Goal: Browse casually

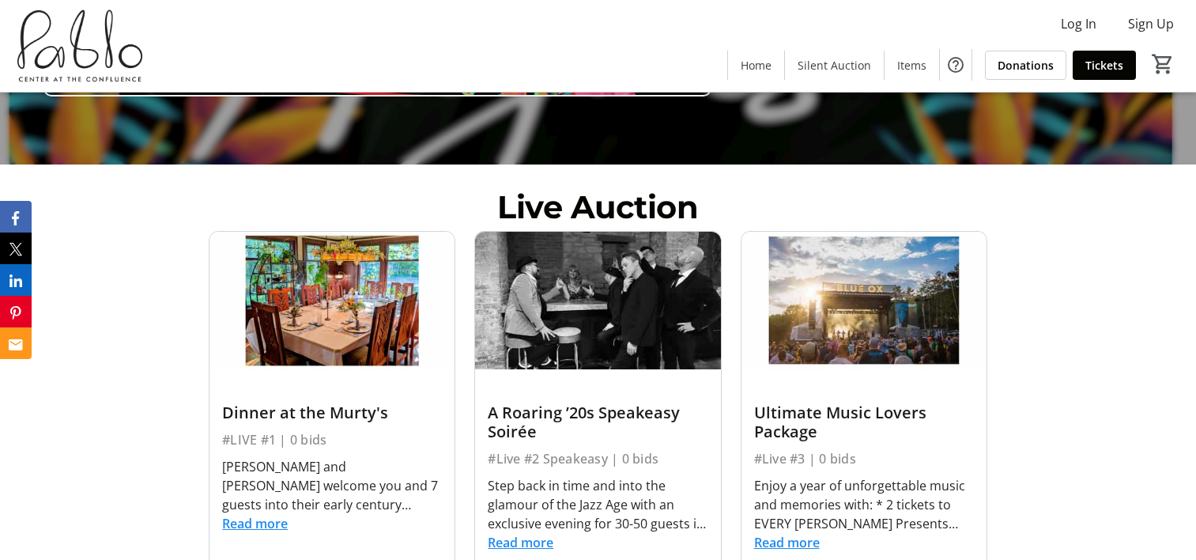
scroll to position [474, 0]
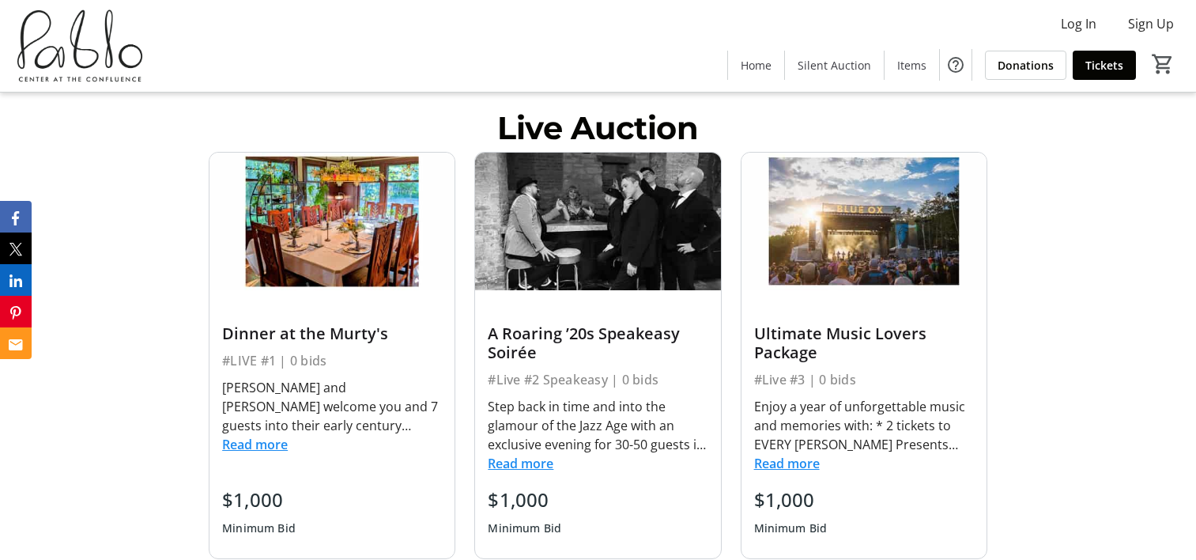
click at [237, 443] on button "Read more" at bounding box center [255, 444] width 66 height 19
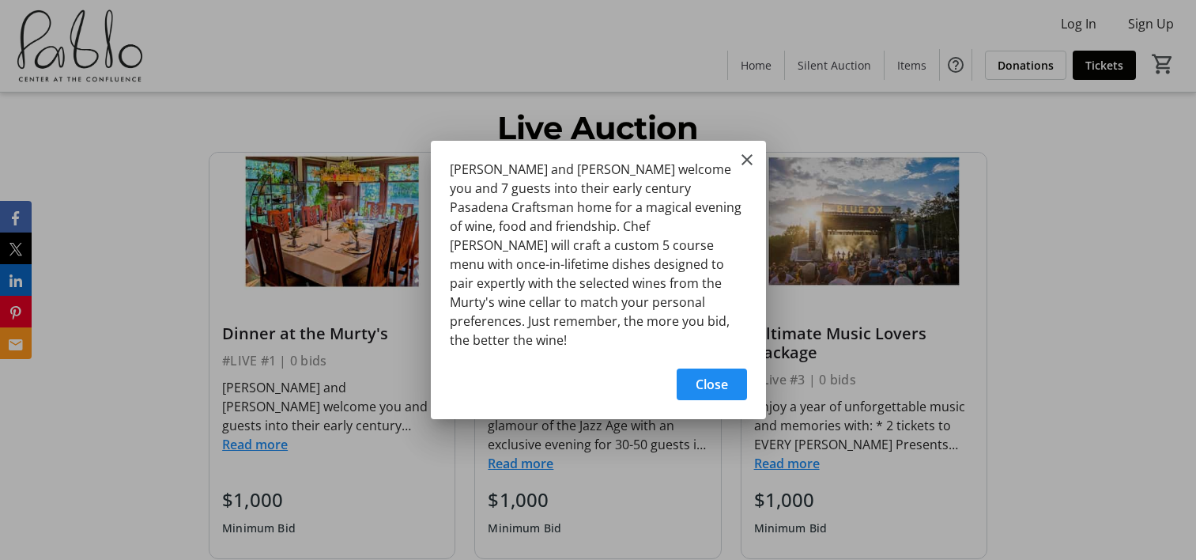
scroll to position [0, 0]
click at [683, 383] on span "button" at bounding box center [712, 384] width 70 height 38
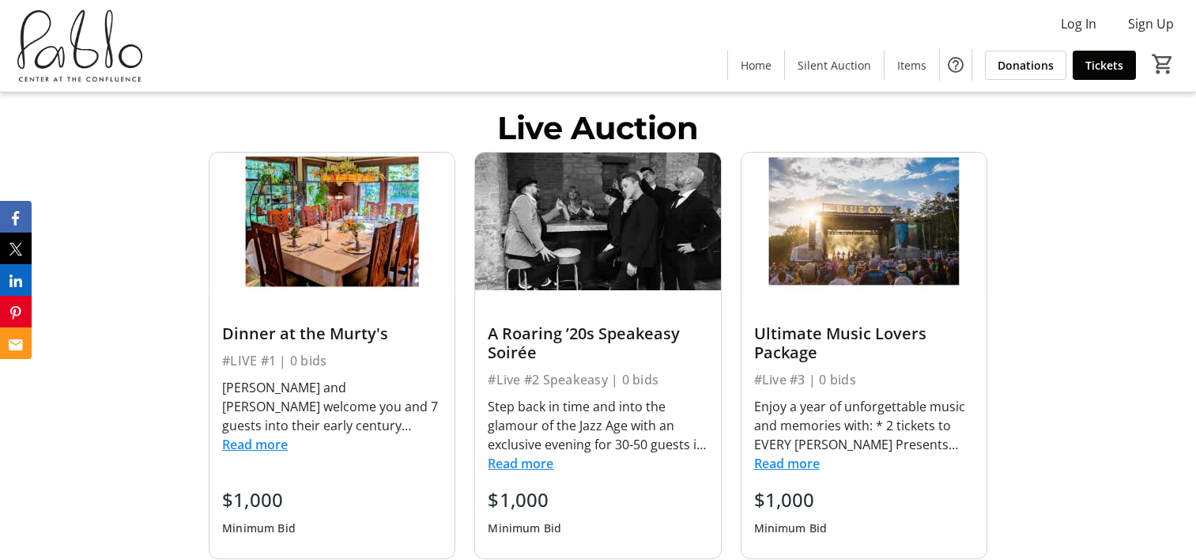
scroll to position [554, 0]
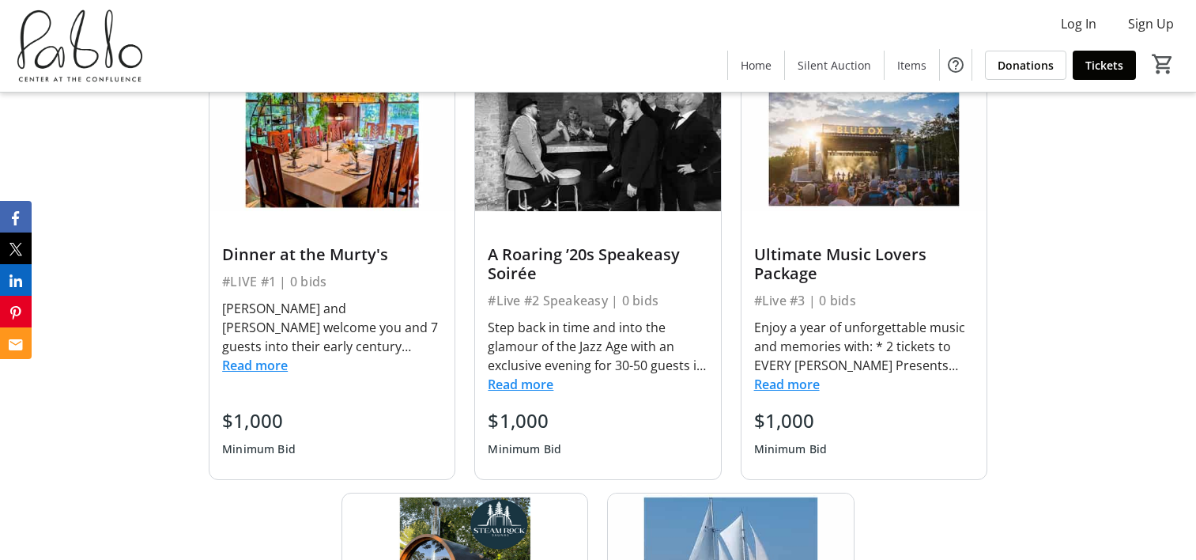
click at [531, 385] on button "Read more" at bounding box center [521, 384] width 66 height 19
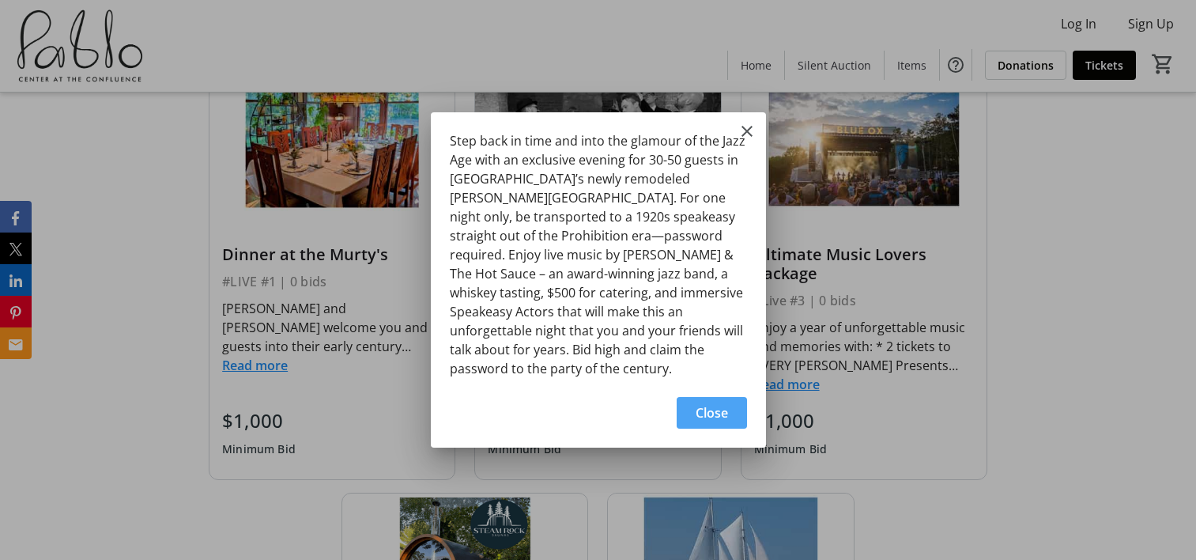
click at [699, 403] on span "Close" at bounding box center [712, 412] width 32 height 19
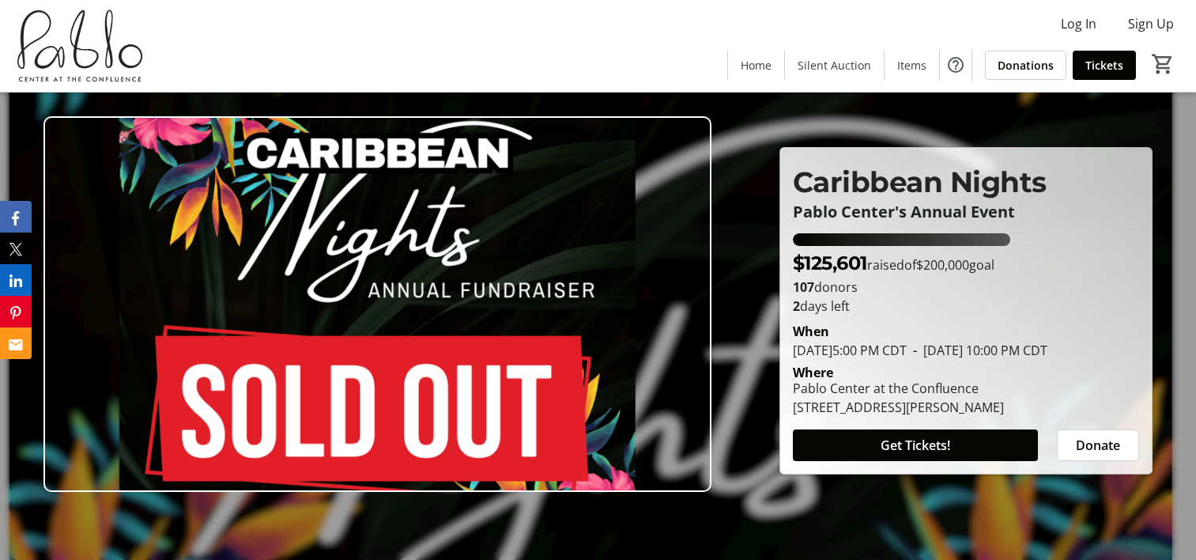
scroll to position [554, 0]
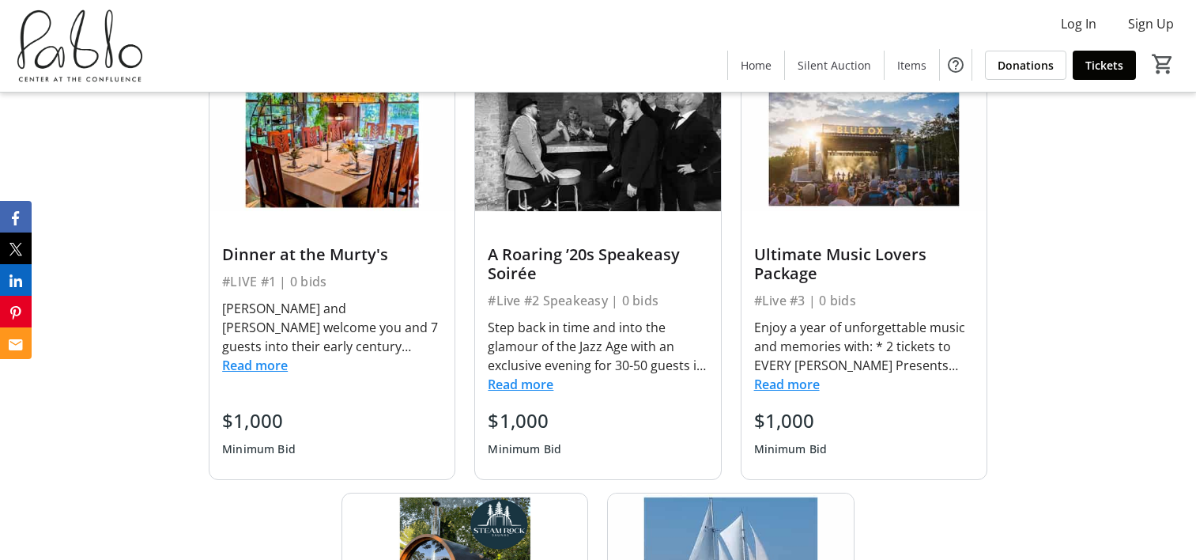
click at [803, 389] on button "Read more" at bounding box center [787, 384] width 66 height 19
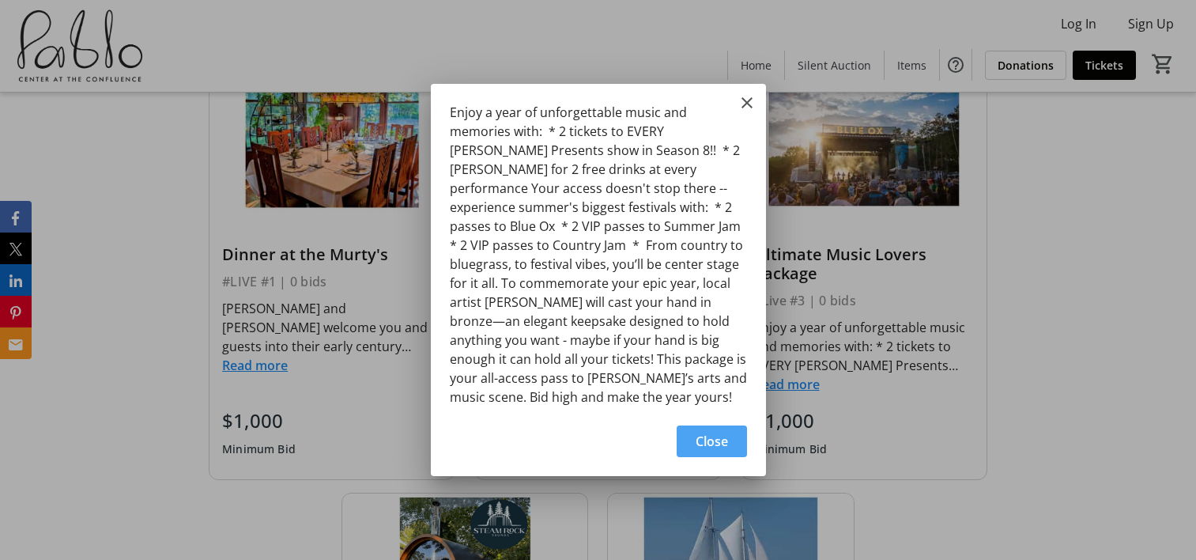
click at [716, 432] on span "Close" at bounding box center [712, 441] width 32 height 19
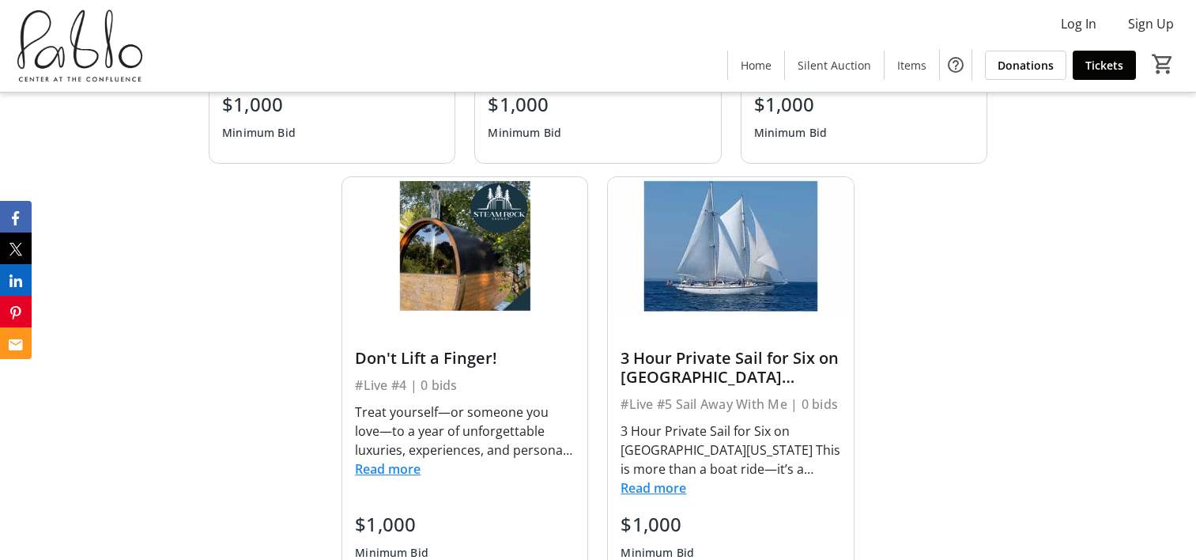
scroll to position [949, 0]
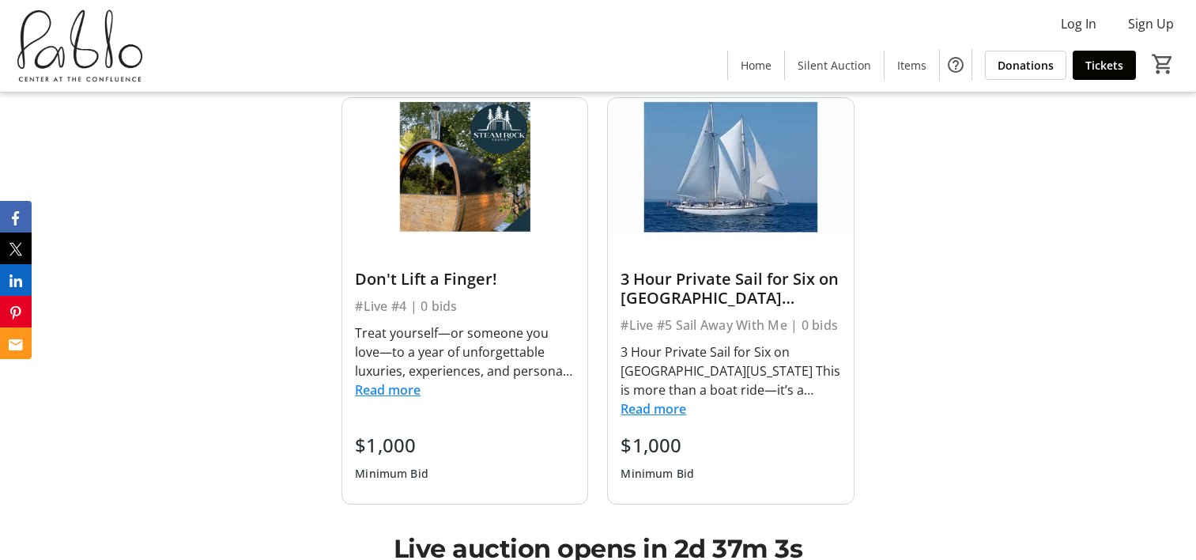
click at [380, 386] on button "Read more" at bounding box center [388, 389] width 66 height 19
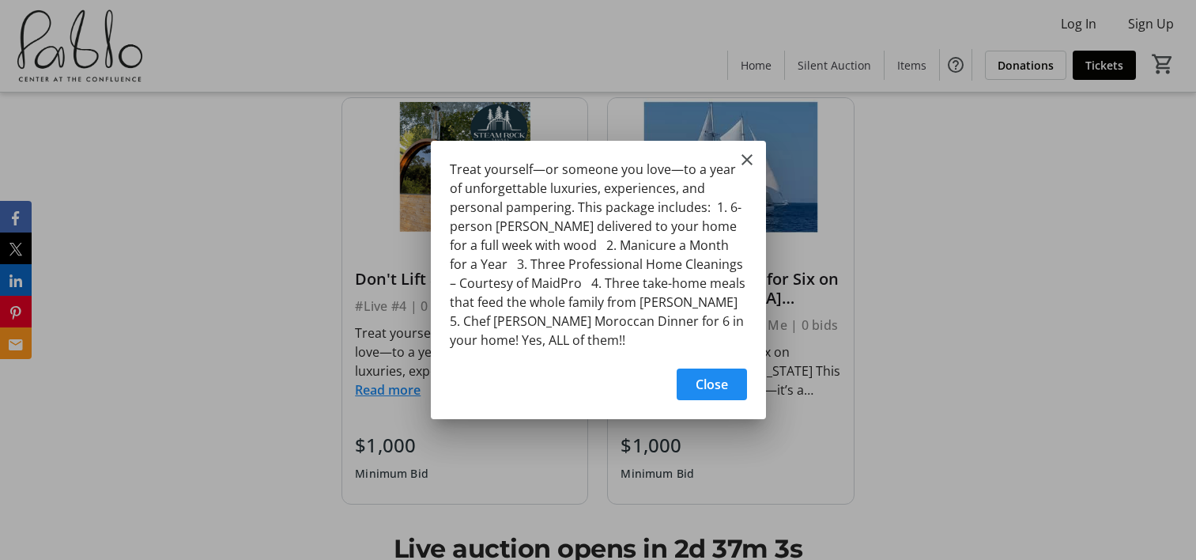
scroll to position [0, 0]
click at [715, 380] on span "Close" at bounding box center [712, 384] width 32 height 19
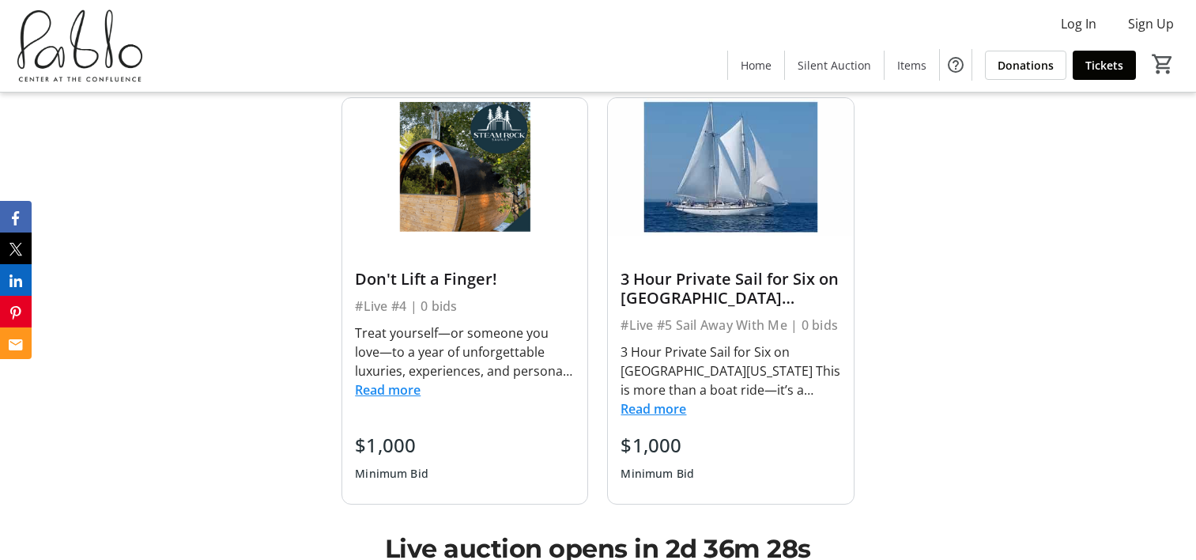
click at [655, 415] on button "Read more" at bounding box center [654, 408] width 66 height 19
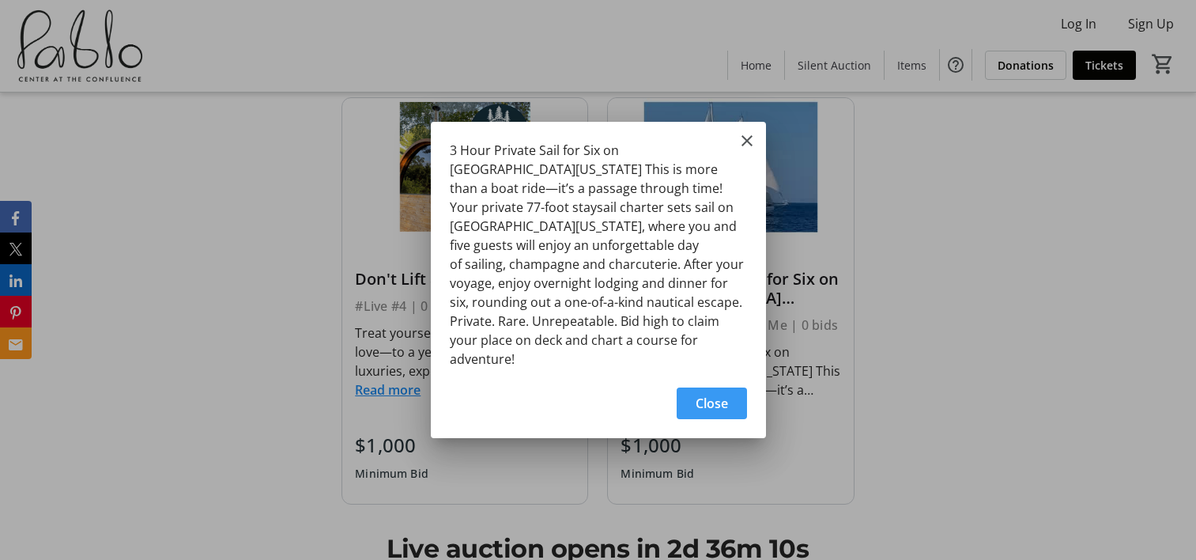
click at [699, 394] on span "Close" at bounding box center [712, 403] width 32 height 19
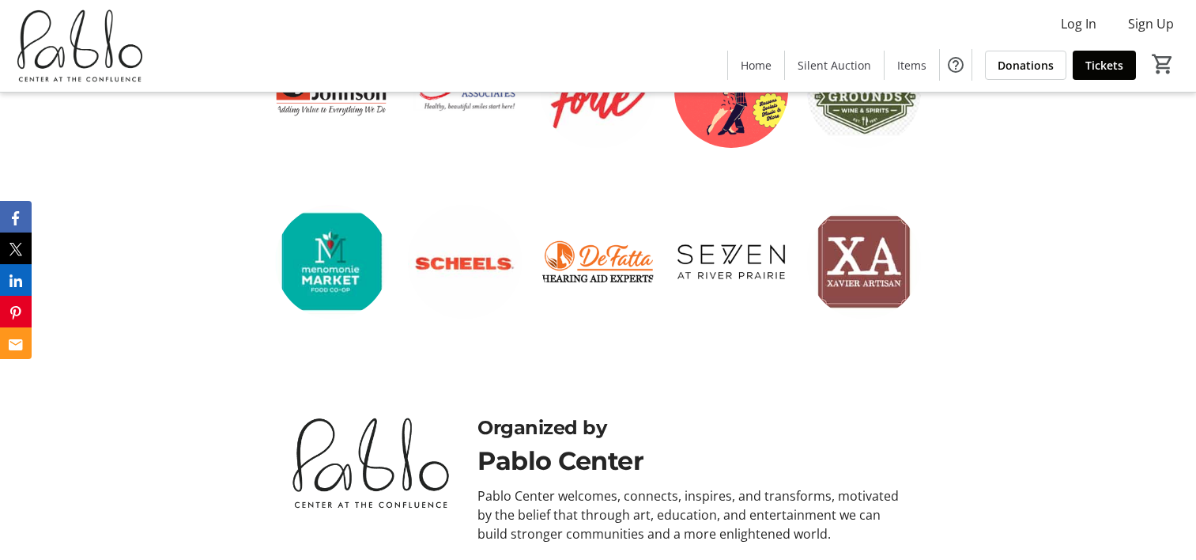
scroll to position [4156, 0]
